Goal: Navigation & Orientation: Find specific page/section

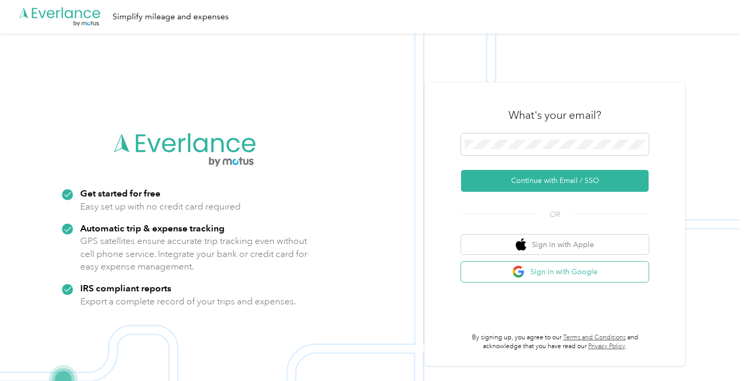
click at [577, 276] on button "Sign in with Google" at bounding box center [555, 272] width 188 height 20
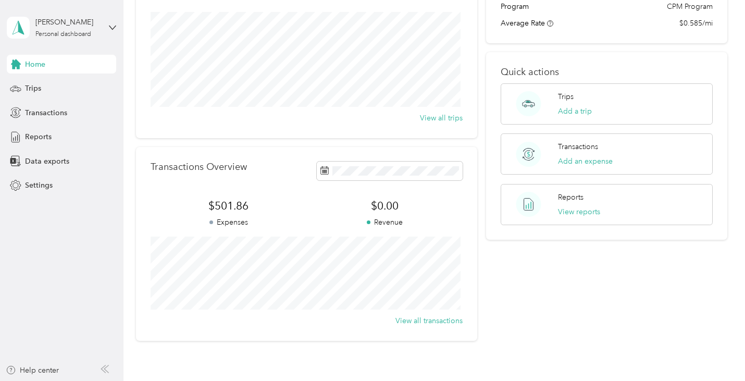
scroll to position [123, 0]
click at [92, 142] on div "Reports" at bounding box center [61, 137] width 109 height 19
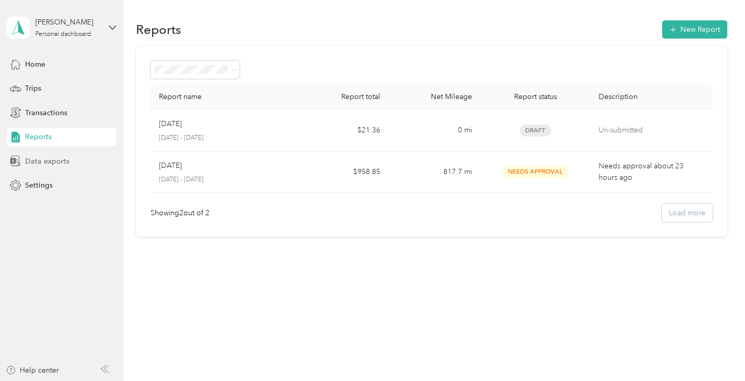
click at [42, 158] on span "Data exports" at bounding box center [47, 161] width 44 height 11
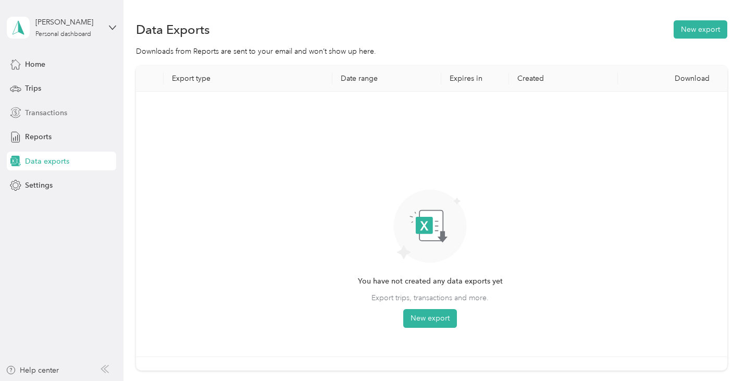
click at [63, 119] on div "Transactions" at bounding box center [61, 112] width 109 height 19
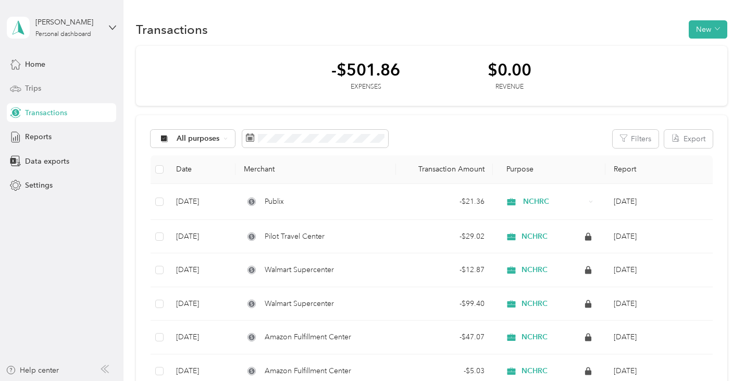
click at [30, 86] on span "Trips" at bounding box center [33, 88] width 16 height 11
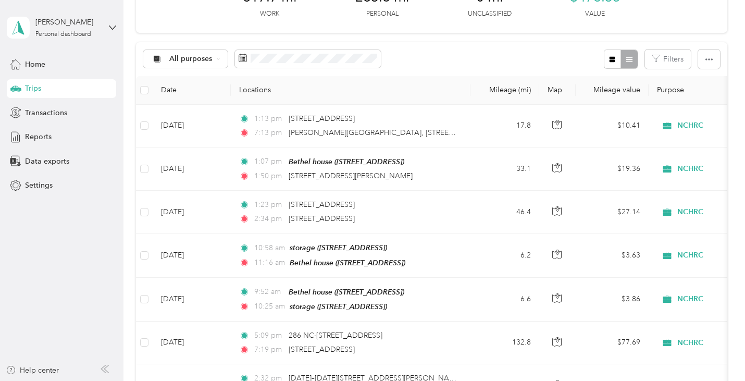
scroll to position [18, 0]
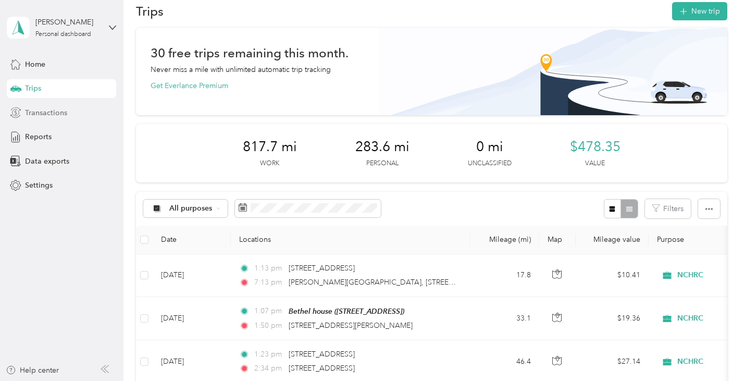
click at [71, 118] on div "Transactions" at bounding box center [61, 112] width 109 height 19
